Goal: Task Accomplishment & Management: Manage account settings

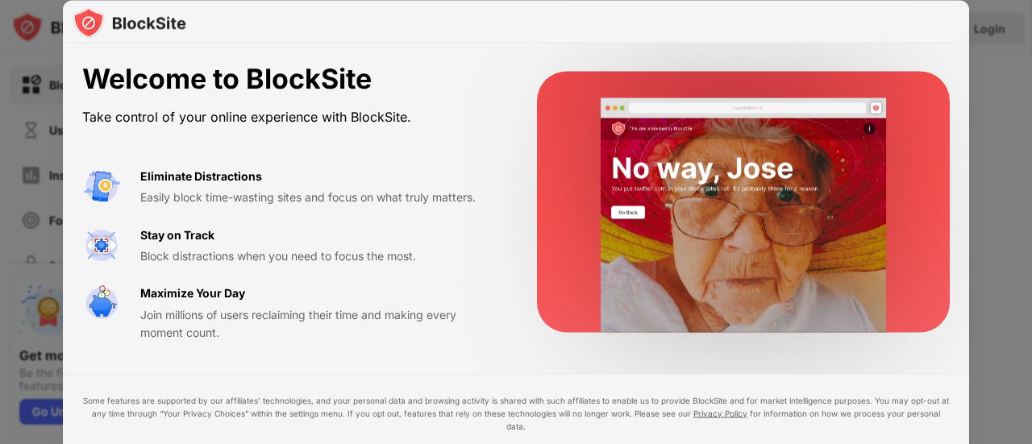
click at [387, 97] on div "Welcome to BlockSite Take control of your online experience with BlockSite." at bounding box center [290, 96] width 416 height 66
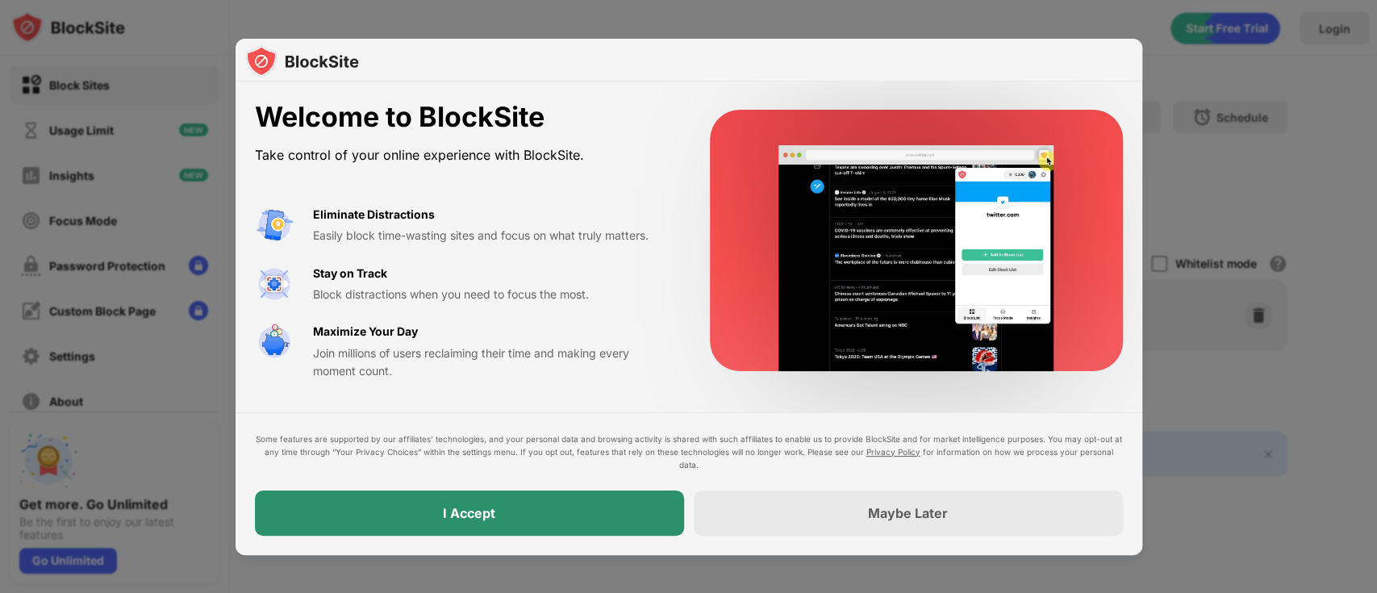
click at [518, 444] on div "I Accept" at bounding box center [469, 512] width 429 height 45
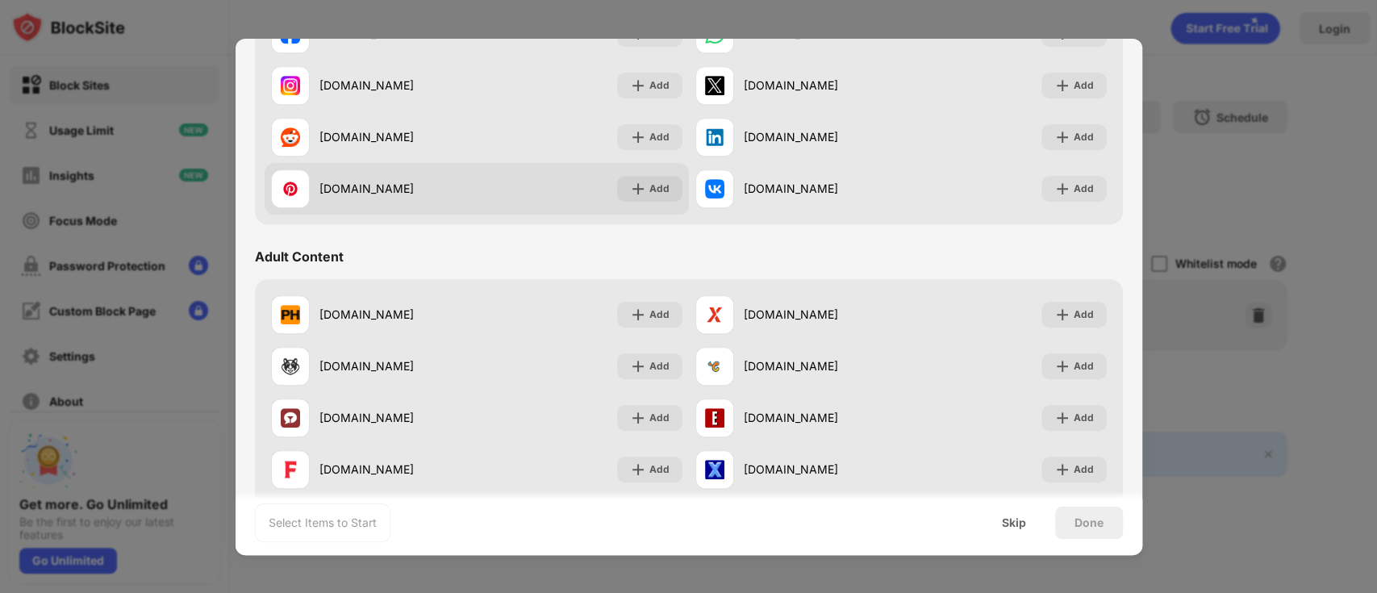
scroll to position [645, 0]
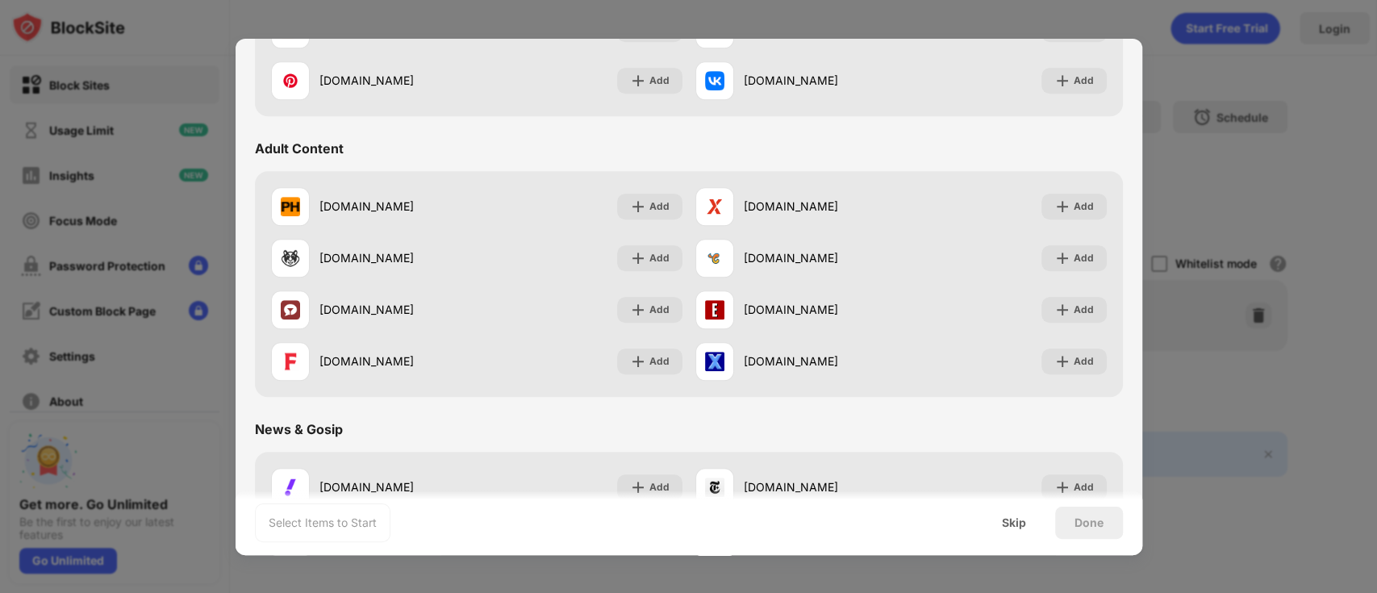
click at [286, 154] on div "Adult Content" at bounding box center [299, 148] width 89 height 16
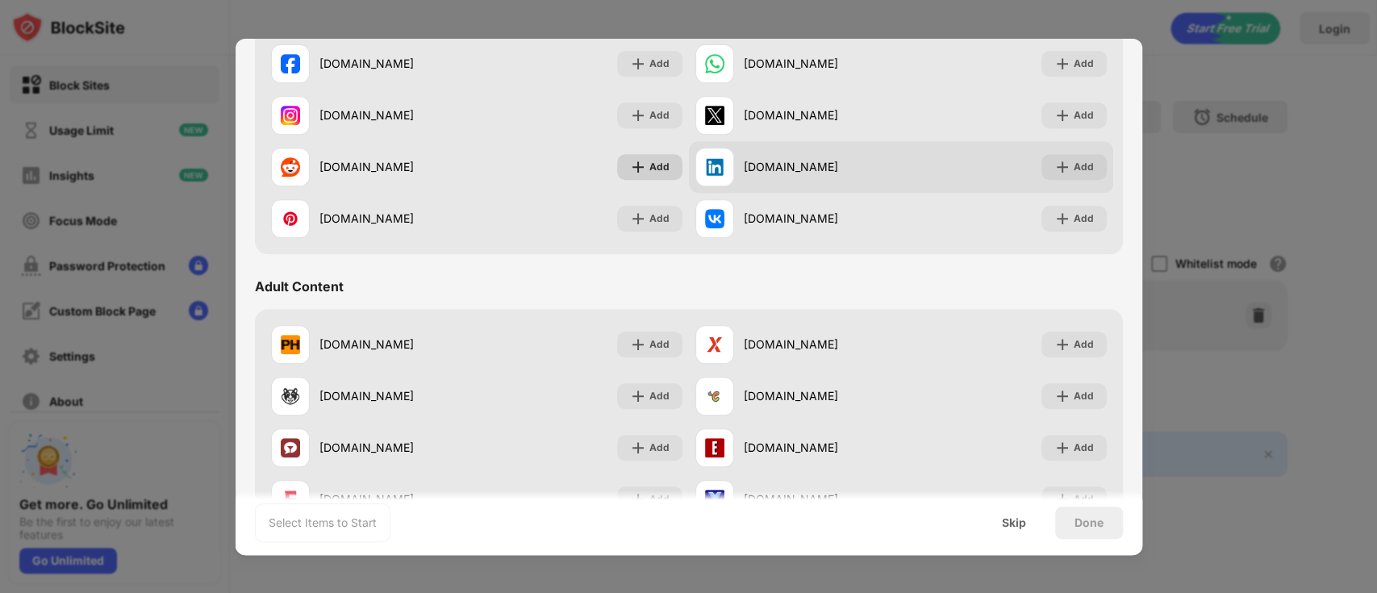
scroll to position [0, 0]
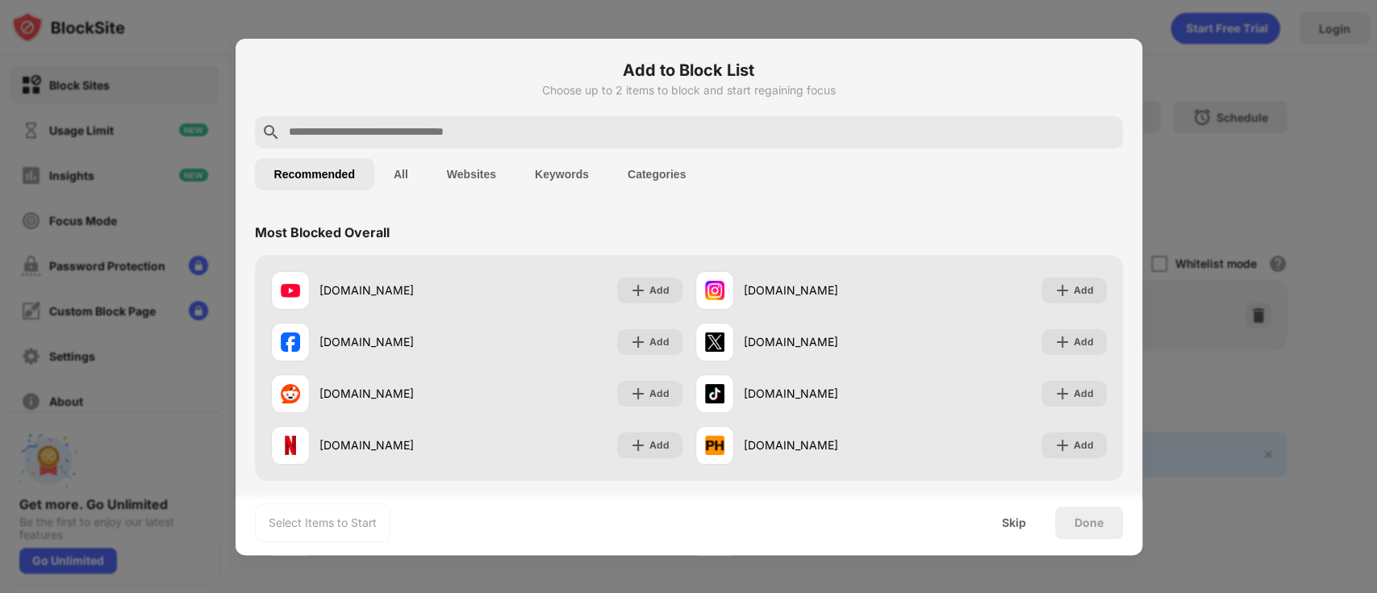
click at [676, 177] on button "Categories" at bounding box center [656, 174] width 97 height 32
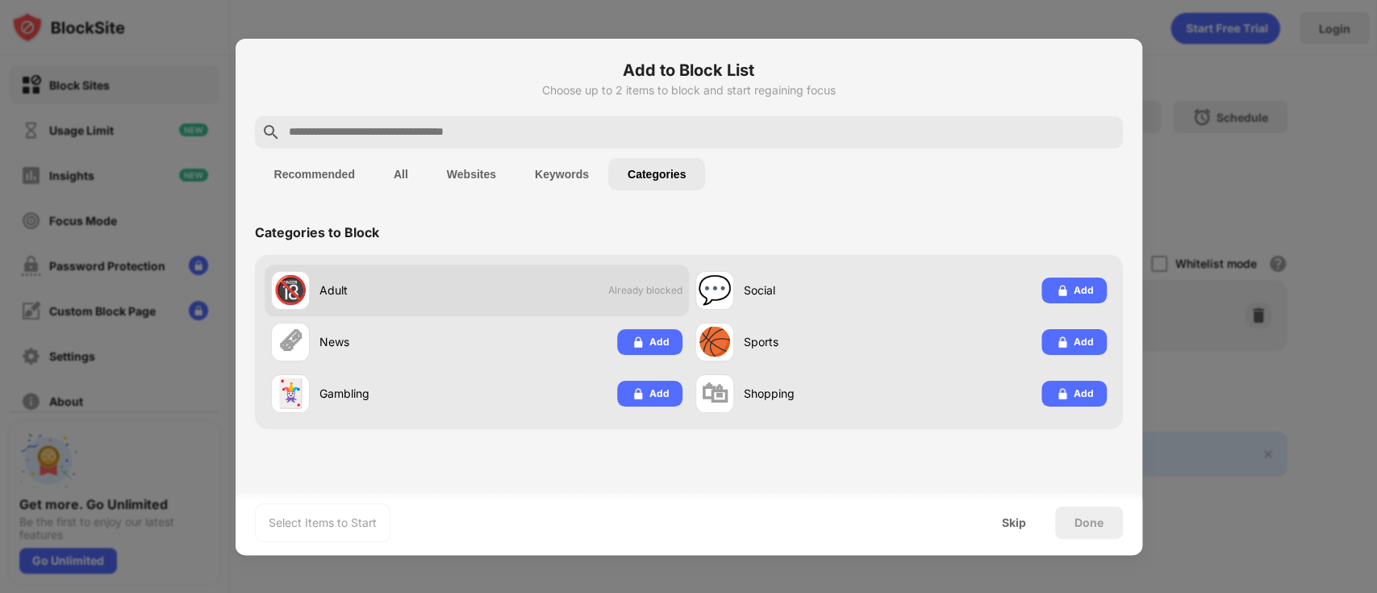
click at [321, 289] on div "Adult" at bounding box center [397, 289] width 157 height 17
click at [574, 298] on div "🔞 Adult Already blocked" at bounding box center [477, 291] width 424 height 52
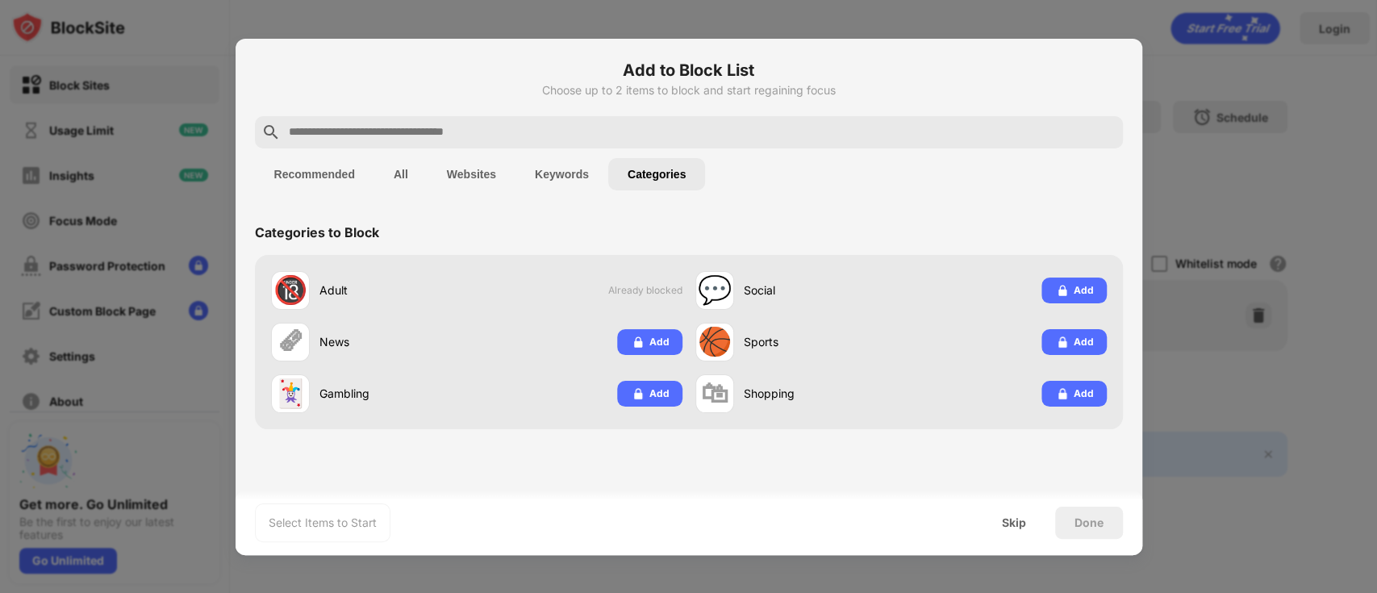
click at [1032, 444] on div "Done" at bounding box center [1088, 522] width 29 height 13
click at [1002, 444] on div "Skip" at bounding box center [1014, 522] width 24 height 13
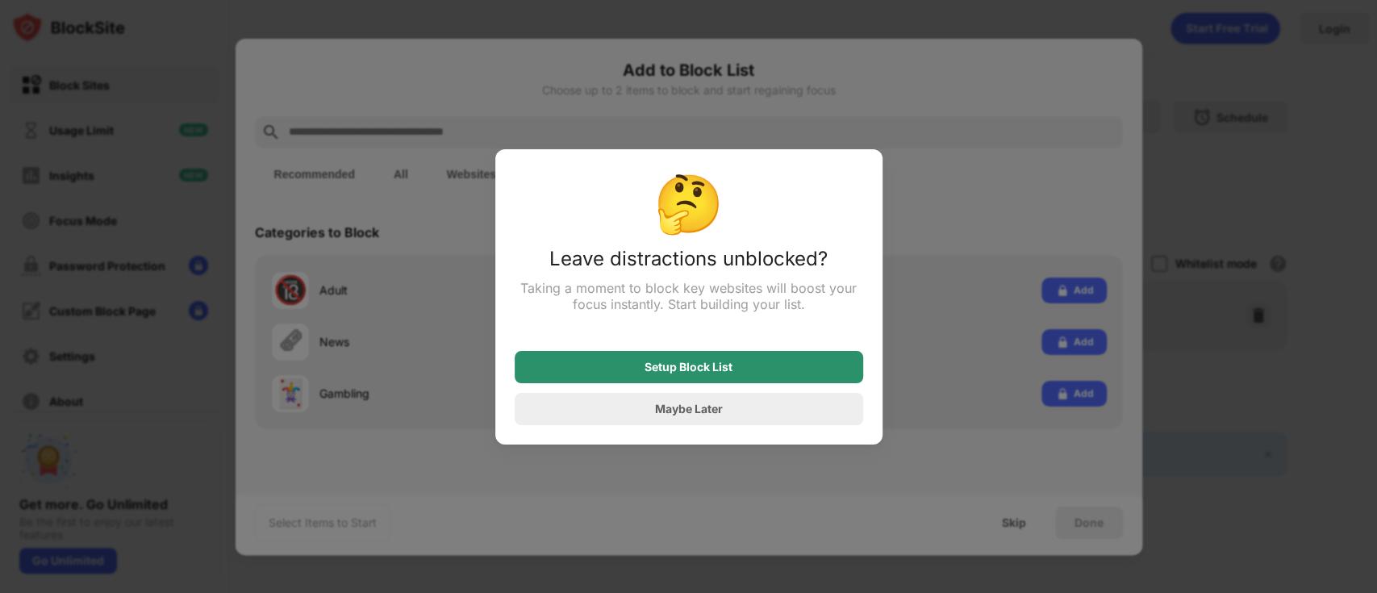
click at [787, 365] on div "Setup Block List" at bounding box center [689, 367] width 348 height 32
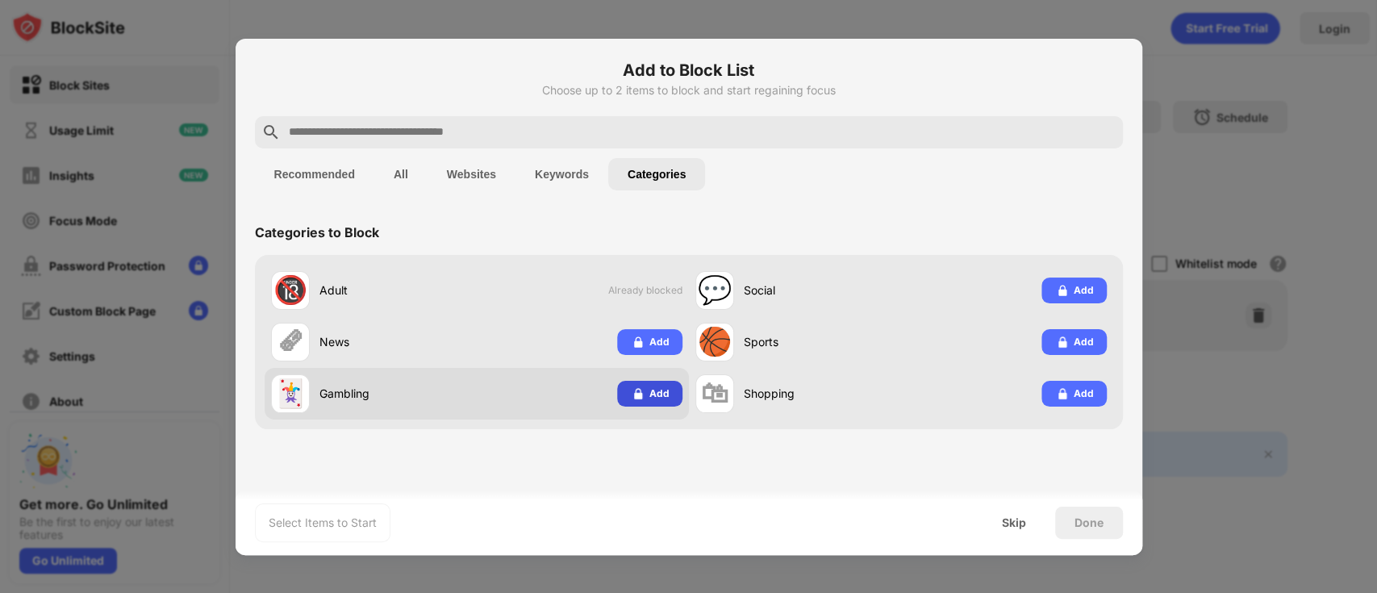
click at [657, 387] on div "Add" at bounding box center [659, 394] width 20 height 16
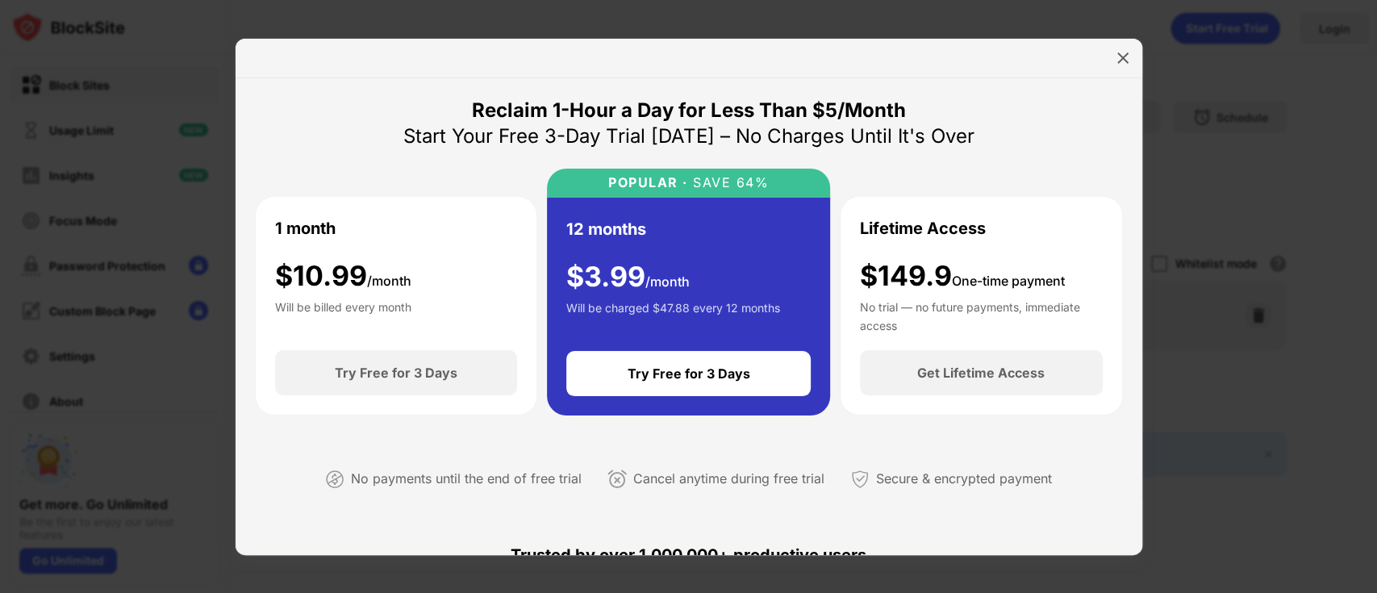
drag, startPoint x: 561, startPoint y: 114, endPoint x: 827, endPoint y: 114, distance: 266.1
click at [827, 114] on div "Reclaim 1-Hour a Day for Less Than $5/Month" at bounding box center [689, 111] width 434 height 26
click at [1032, 52] on img at bounding box center [1123, 58] width 16 height 16
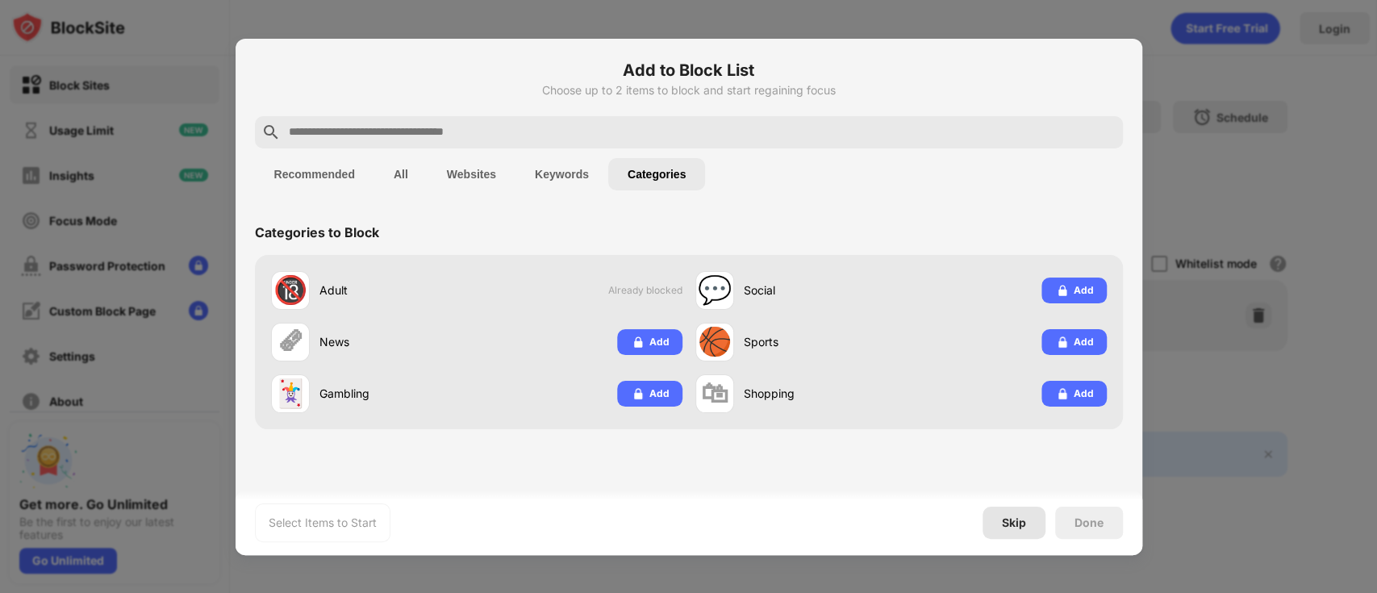
click at [1017, 444] on div "Skip" at bounding box center [1014, 522] width 24 height 13
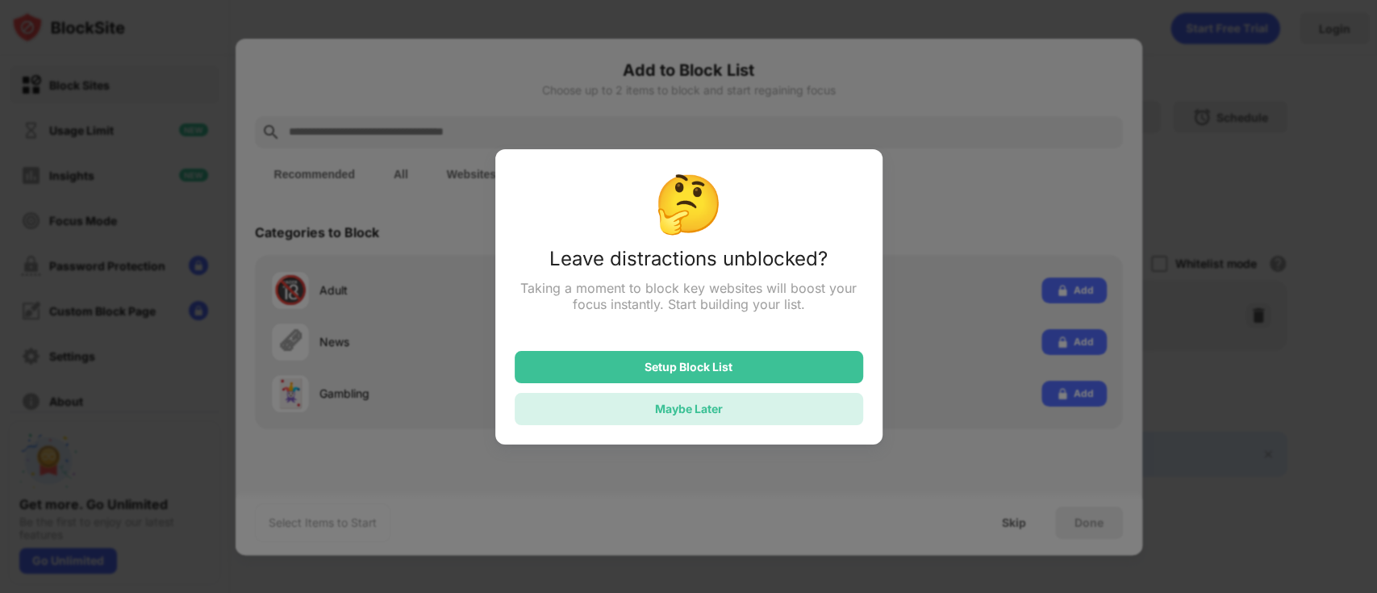
click at [682, 407] on div "Maybe Later" at bounding box center [689, 409] width 68 height 14
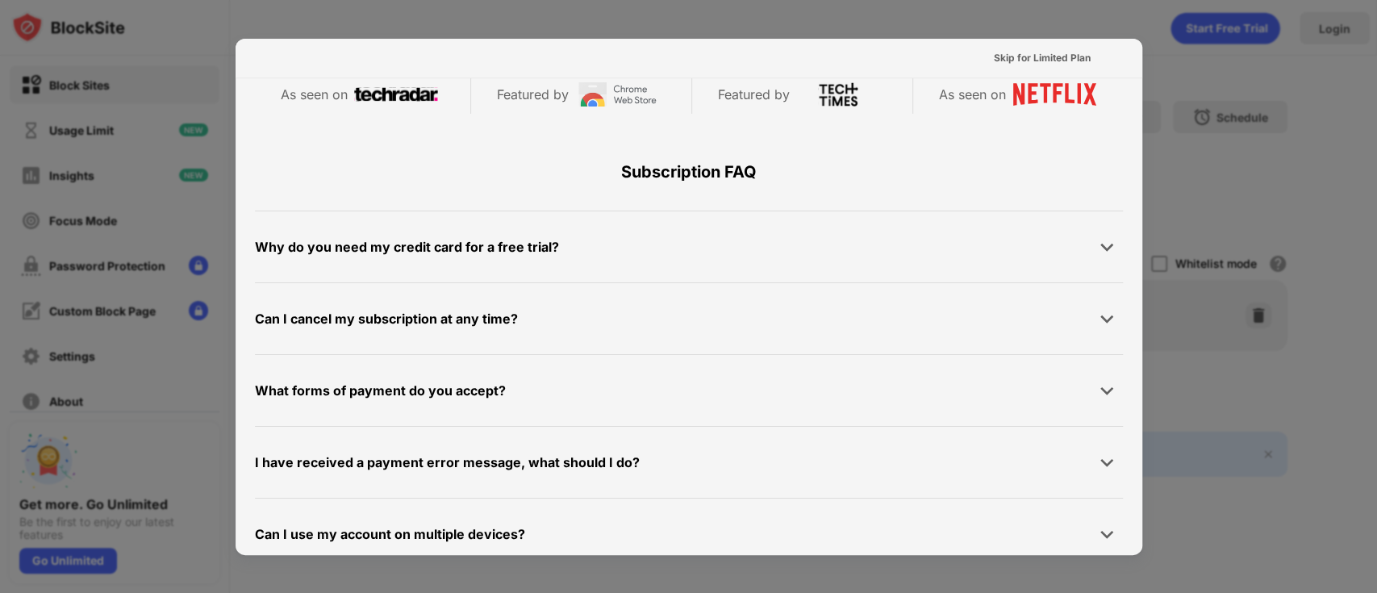
scroll to position [786, 0]
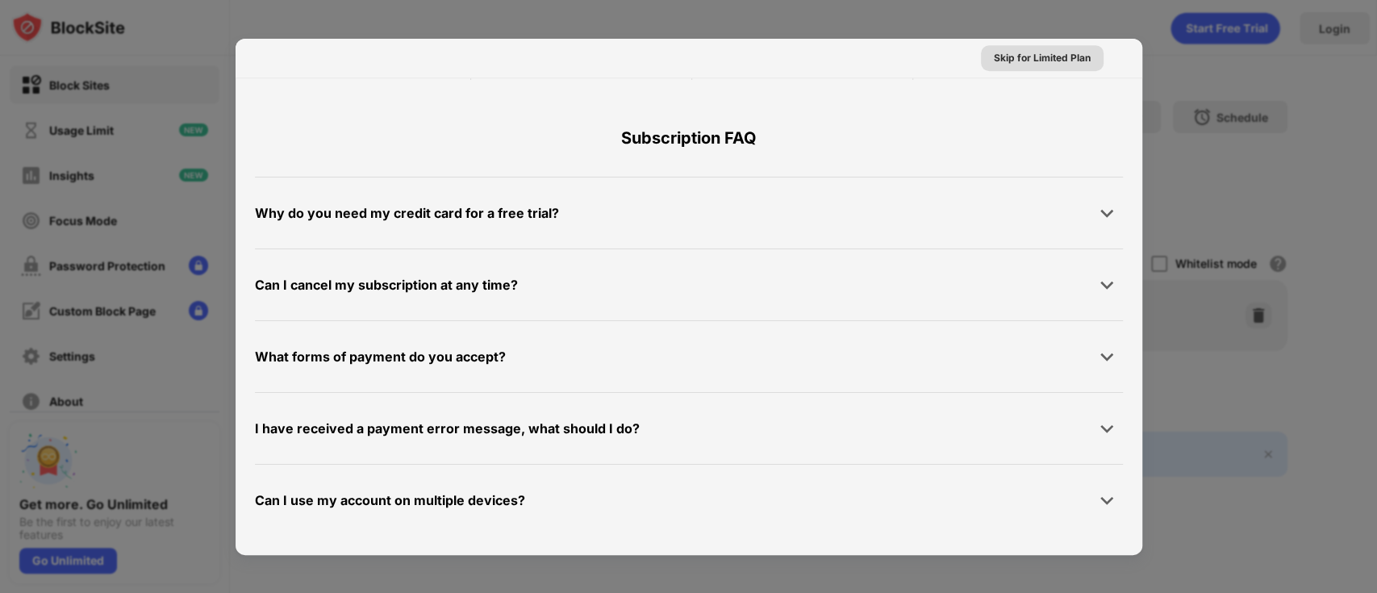
click at [1019, 62] on div "Skip for Limited Plan" at bounding box center [1042, 58] width 97 height 16
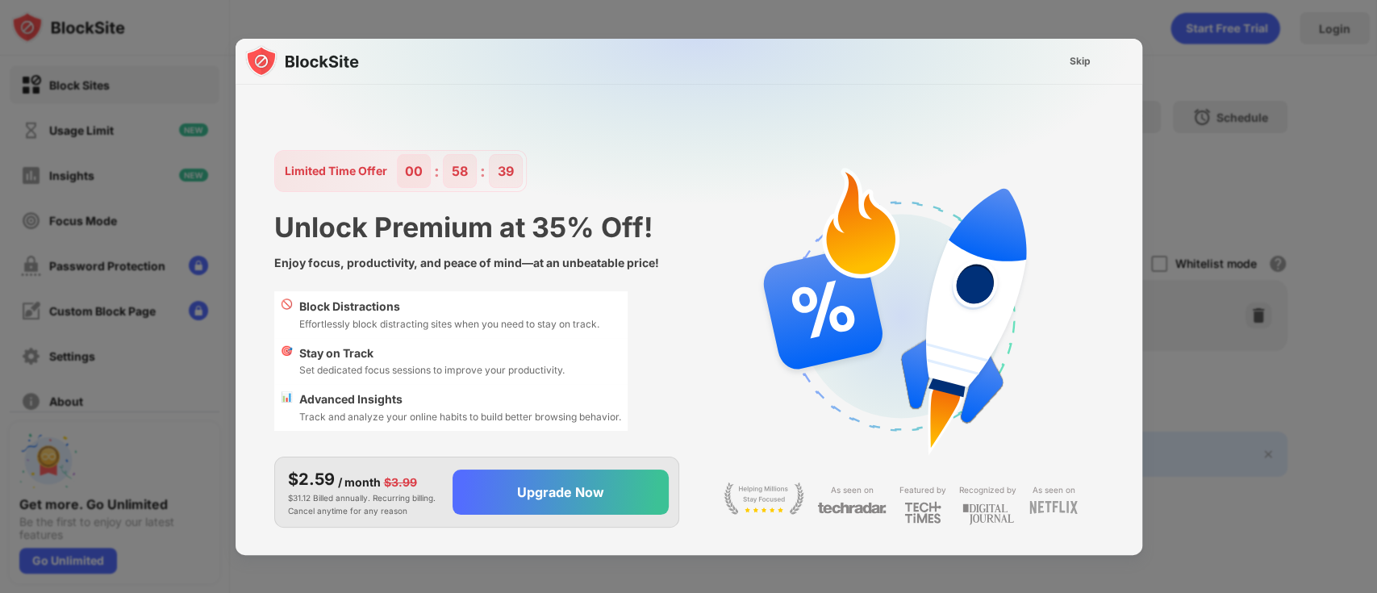
scroll to position [0, 0]
click at [1032, 57] on div "Skip" at bounding box center [1079, 61] width 21 height 16
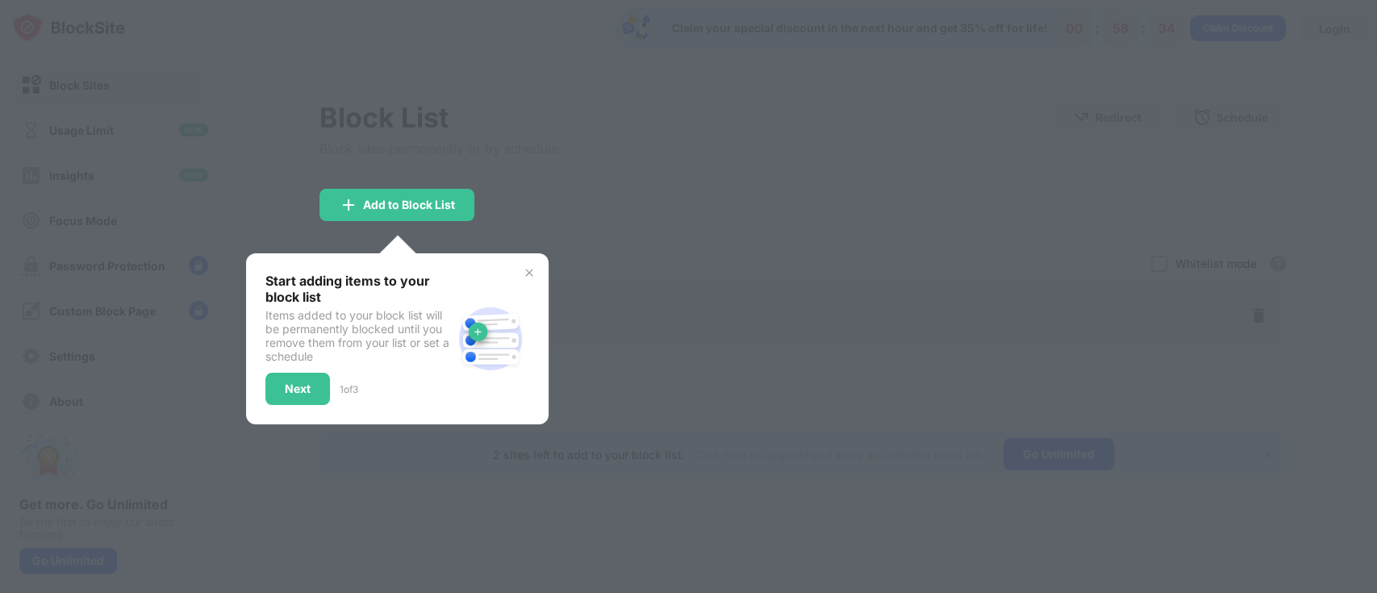
click at [532, 267] on img at bounding box center [529, 272] width 13 height 13
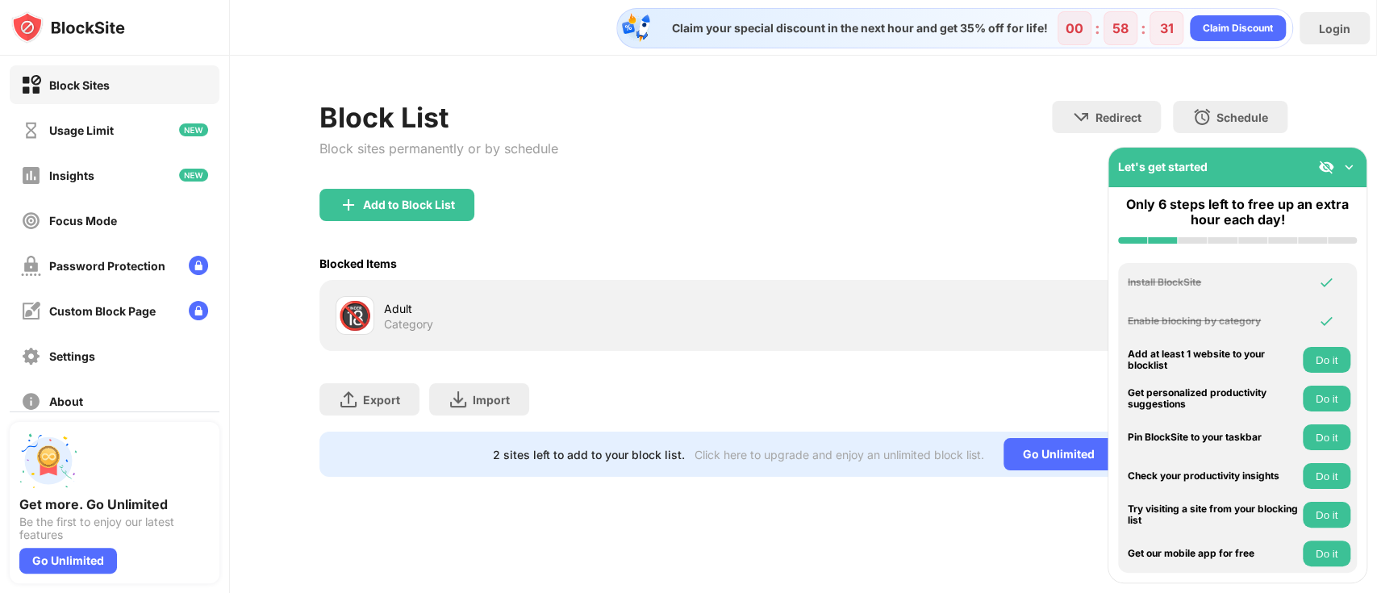
click at [1032, 165] on img at bounding box center [1348, 167] width 16 height 16
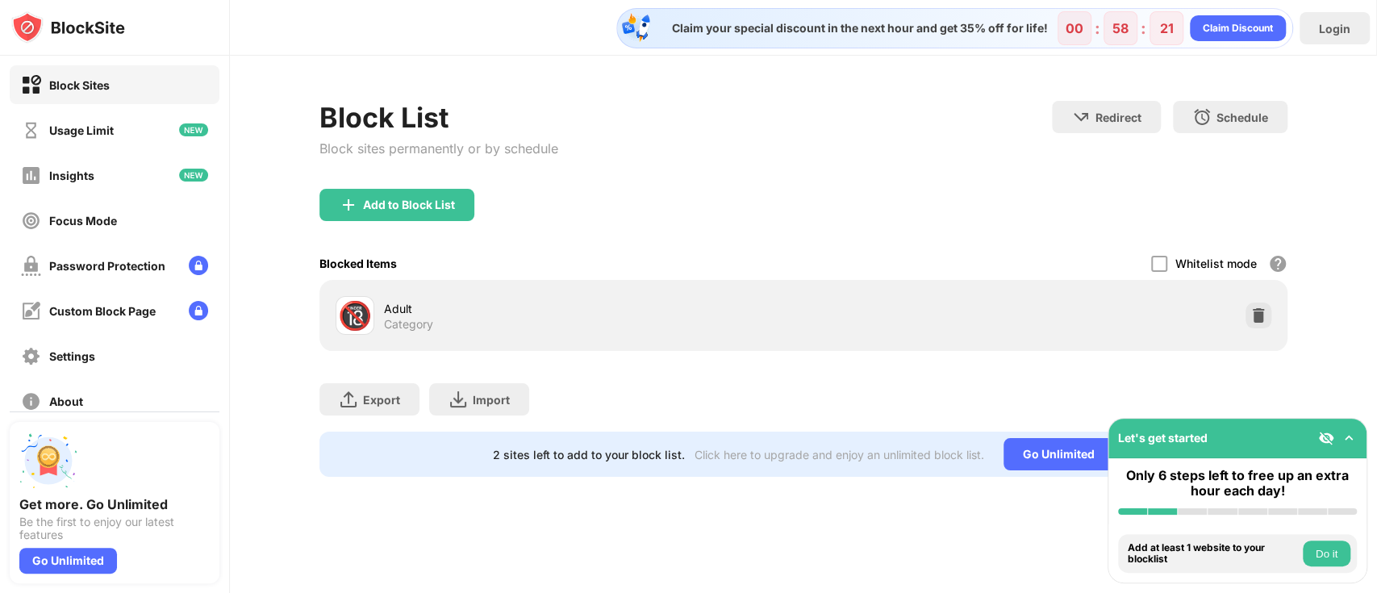
click at [742, 444] on div "Claim your special discount in the next hour and get 35% off for life! 00 : 58 …" at bounding box center [803, 296] width 1147 height 593
click at [119, 259] on div "Password Protection" at bounding box center [107, 266] width 116 height 14
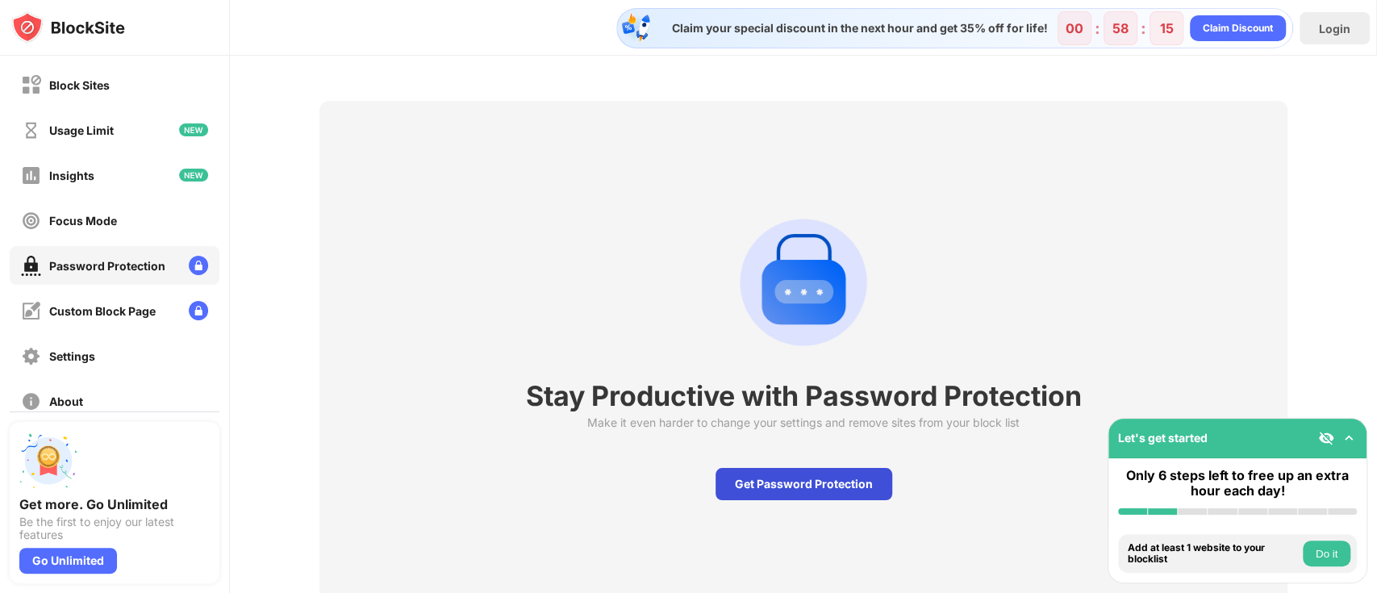
click at [802, 444] on div "Get Password Protection" at bounding box center [803, 484] width 177 height 32
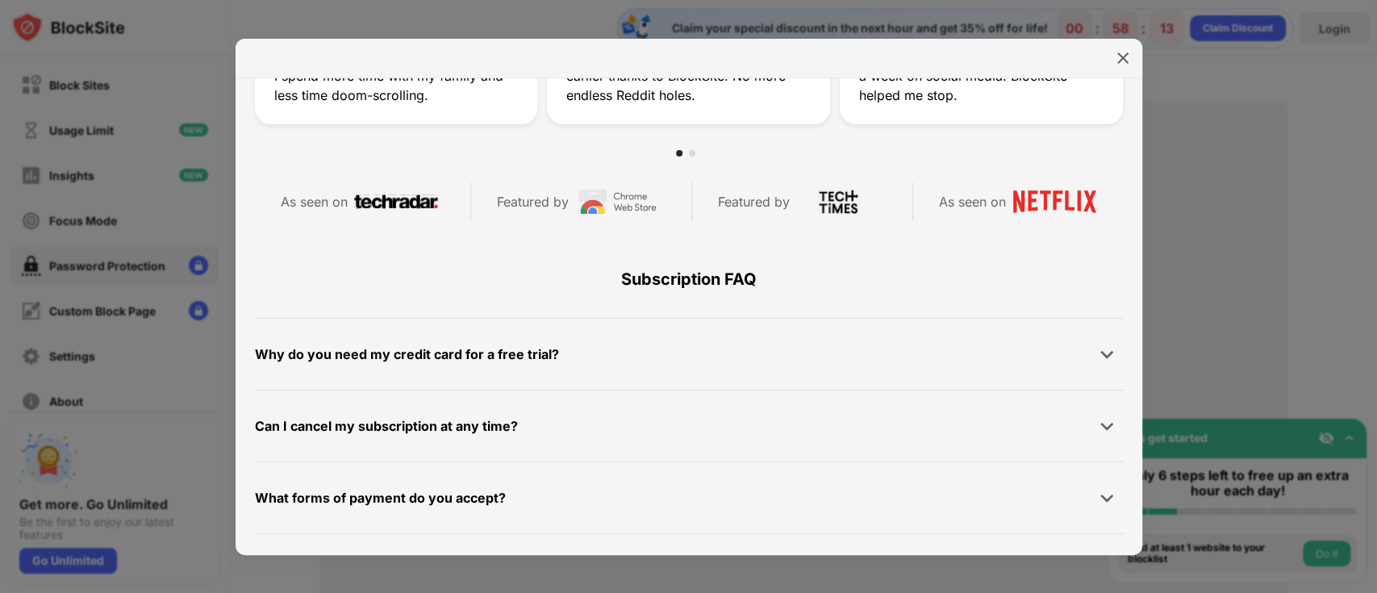
scroll to position [767, 0]
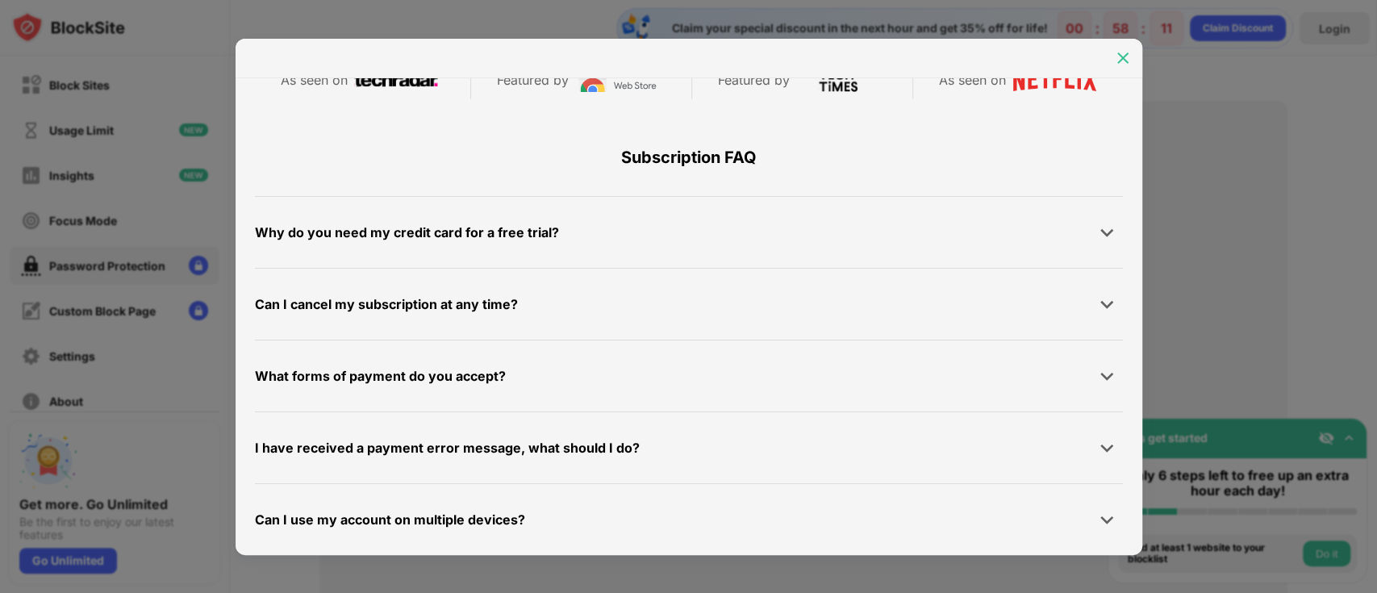
click at [1032, 56] on img at bounding box center [1123, 58] width 16 height 16
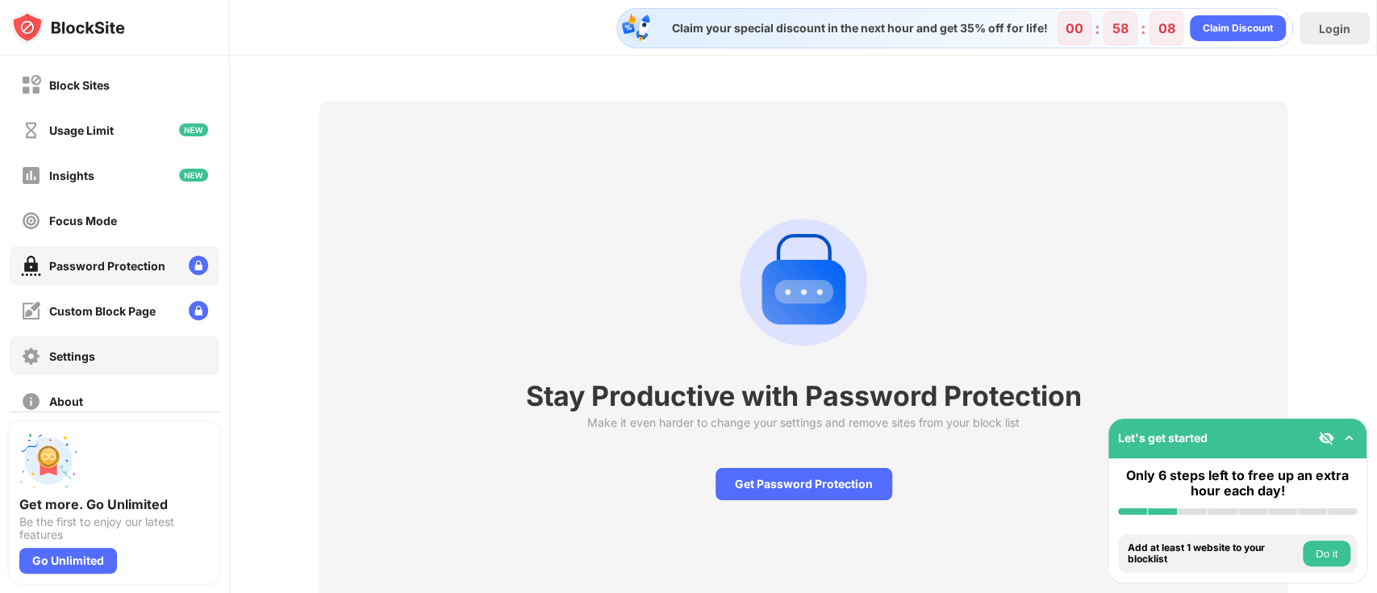
click at [124, 363] on div "Settings" at bounding box center [115, 355] width 210 height 39
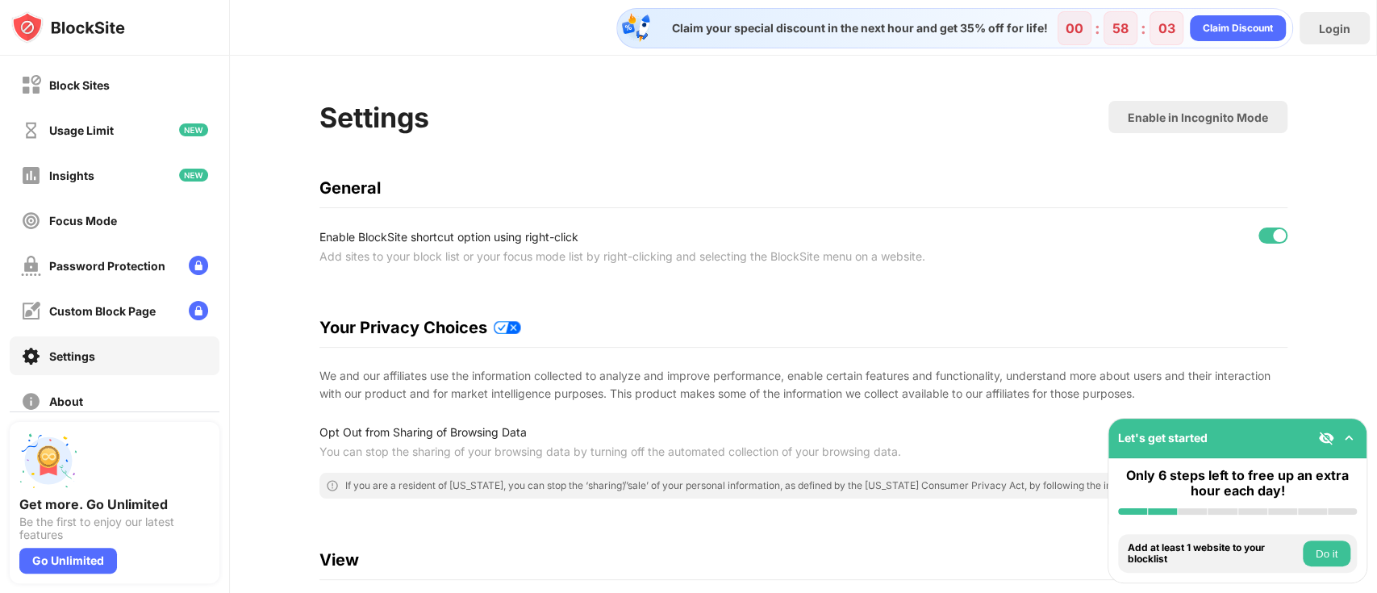
scroll to position [323, 0]
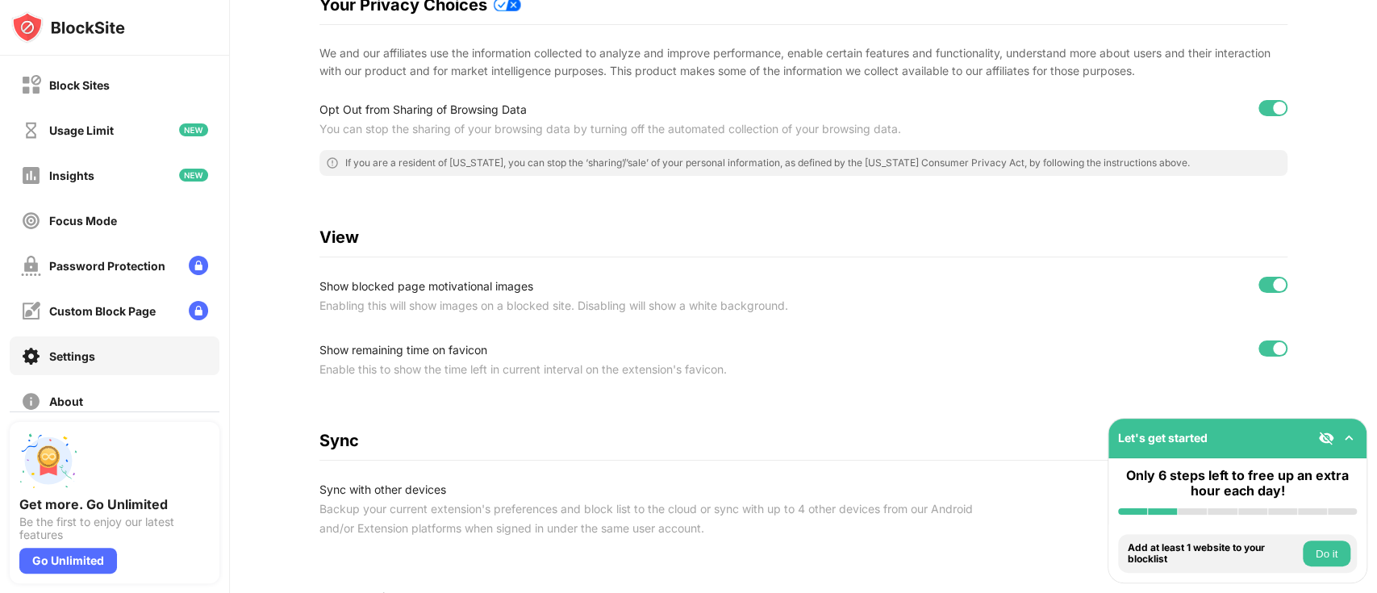
click at [1032, 436] on img at bounding box center [1348, 438] width 16 height 16
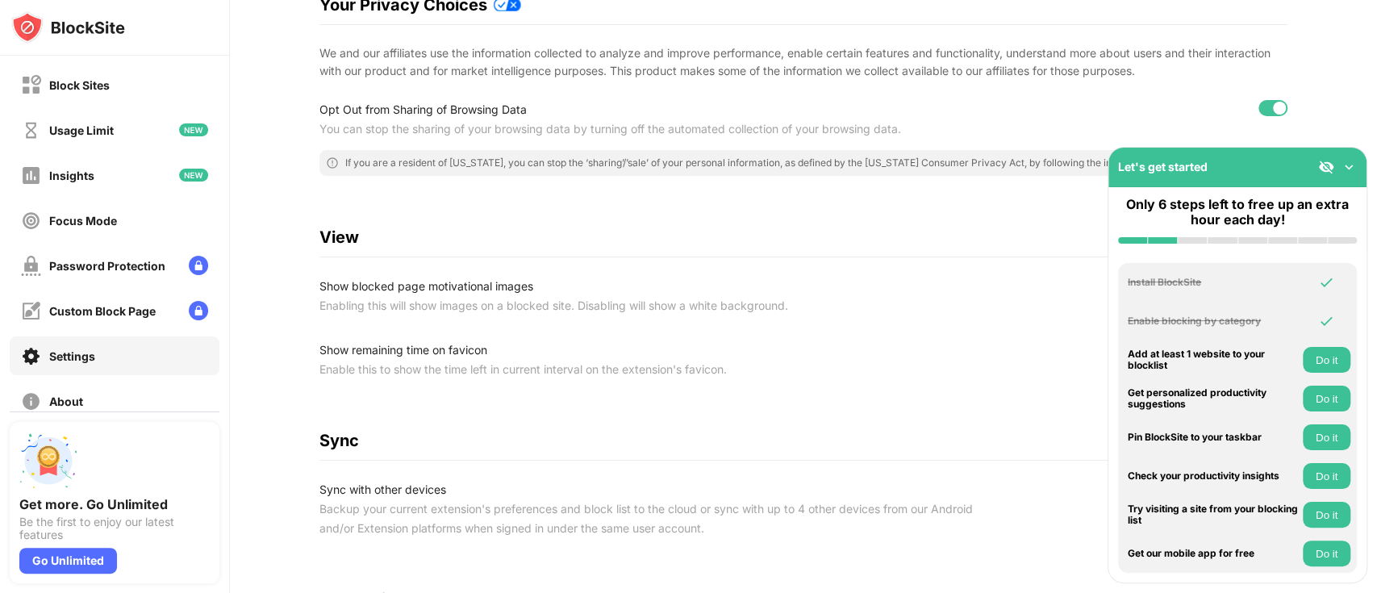
click at [1032, 175] on div "Let's get started" at bounding box center [1237, 168] width 258 height 40
click at [1032, 160] on img at bounding box center [1326, 167] width 16 height 16
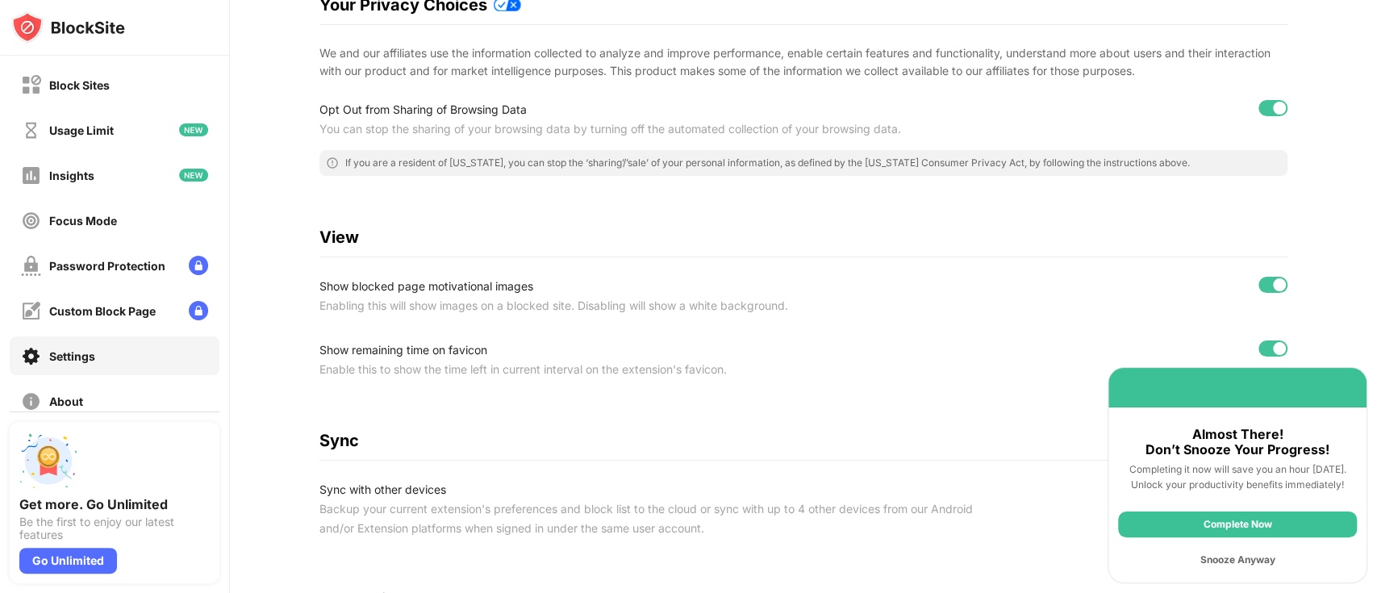
click at [1032, 444] on div "Snooze Anyway" at bounding box center [1237, 560] width 239 height 26
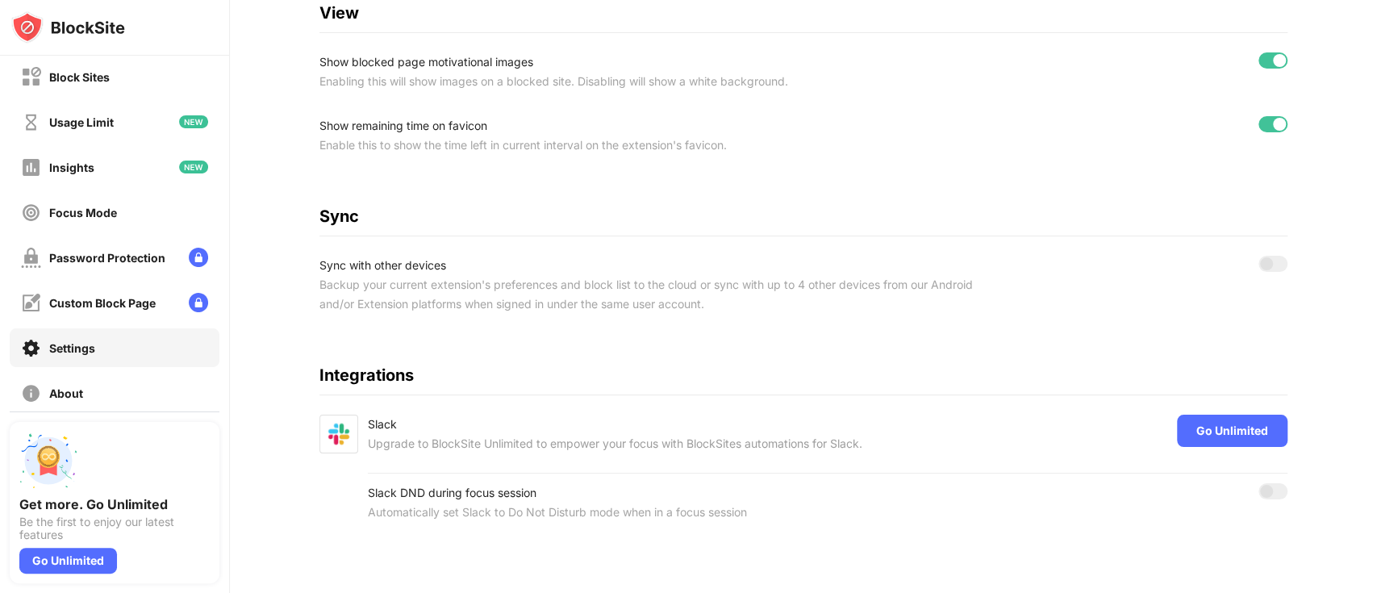
scroll to position [0, 0]
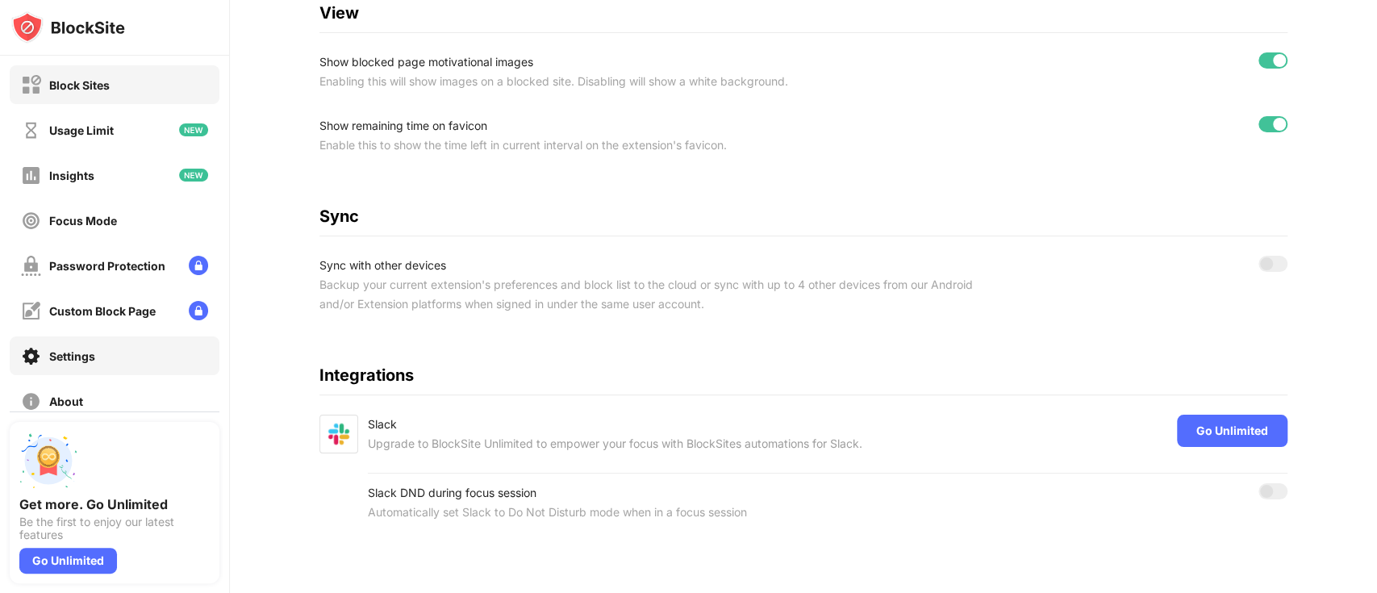
click at [135, 82] on div "Block Sites" at bounding box center [115, 84] width 210 height 39
